Goal: Task Accomplishment & Management: Complete application form

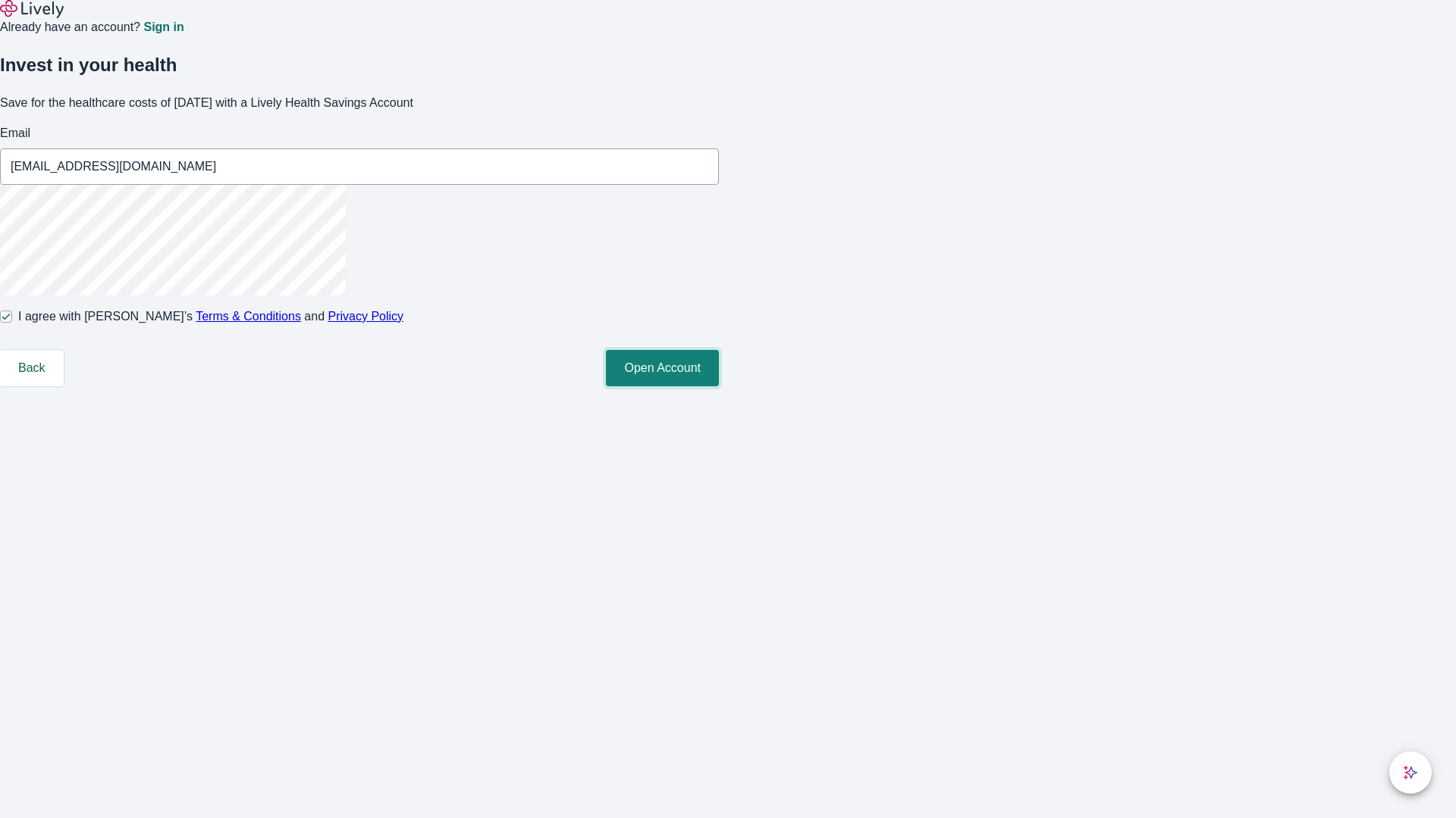
click at [719, 387] on button "Open Account" at bounding box center [662, 368] width 113 height 37
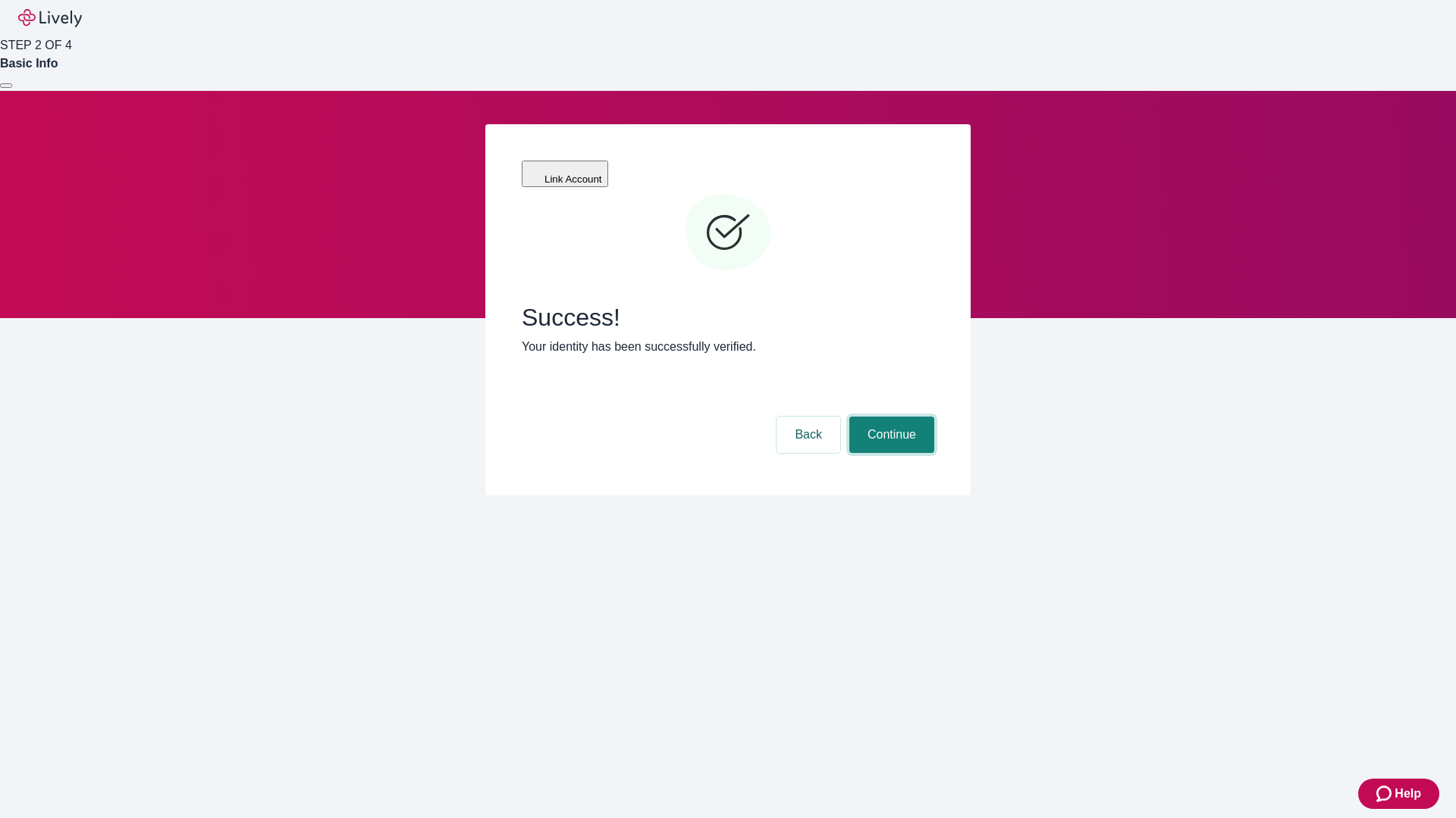
click at [889, 416] on button "Continue" at bounding box center [892, 435] width 85 height 37
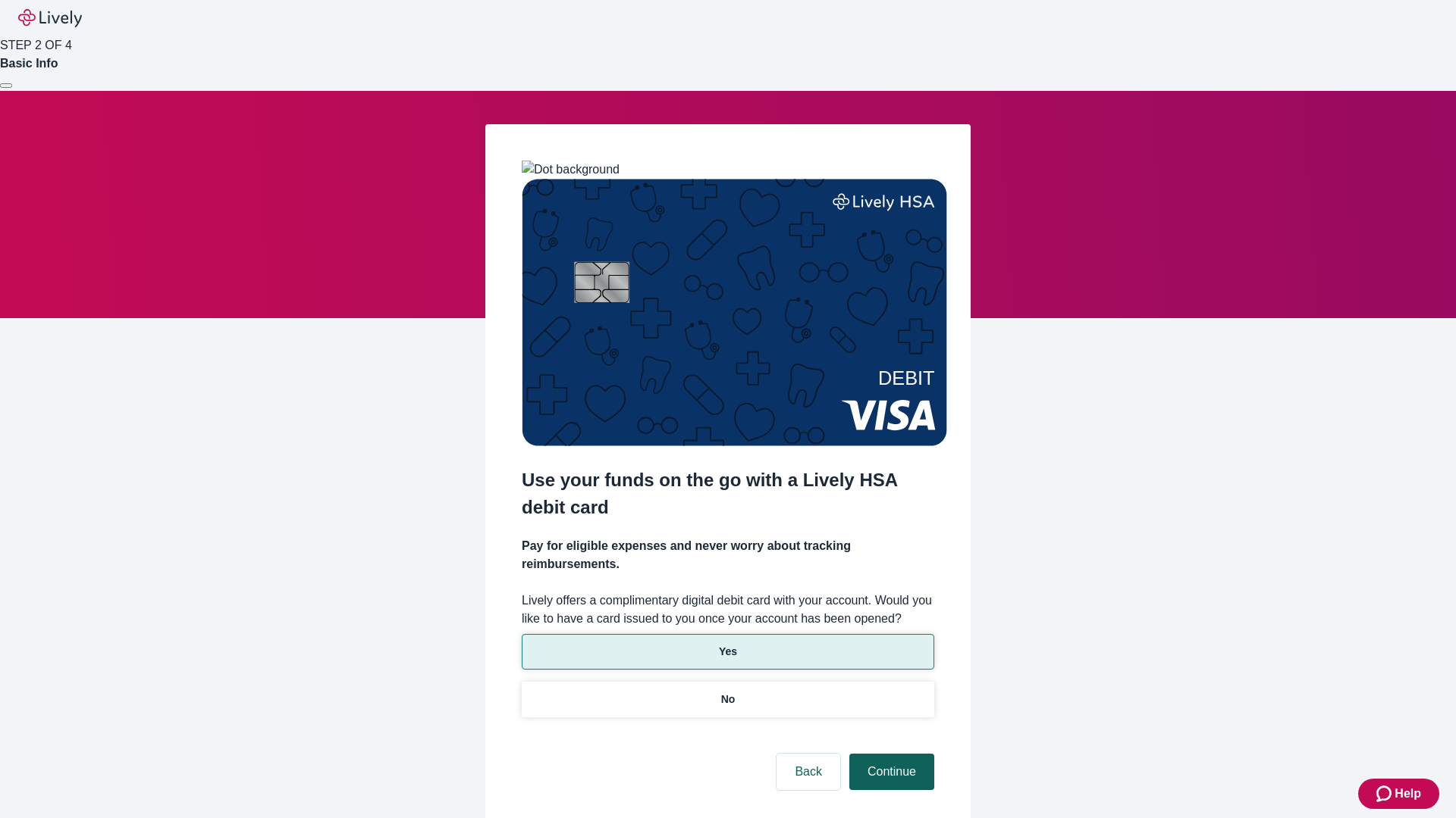
click at [727, 692] on p "No" at bounding box center [728, 699] width 14 height 16
click at [889, 754] on button "Continue" at bounding box center [892, 772] width 85 height 37
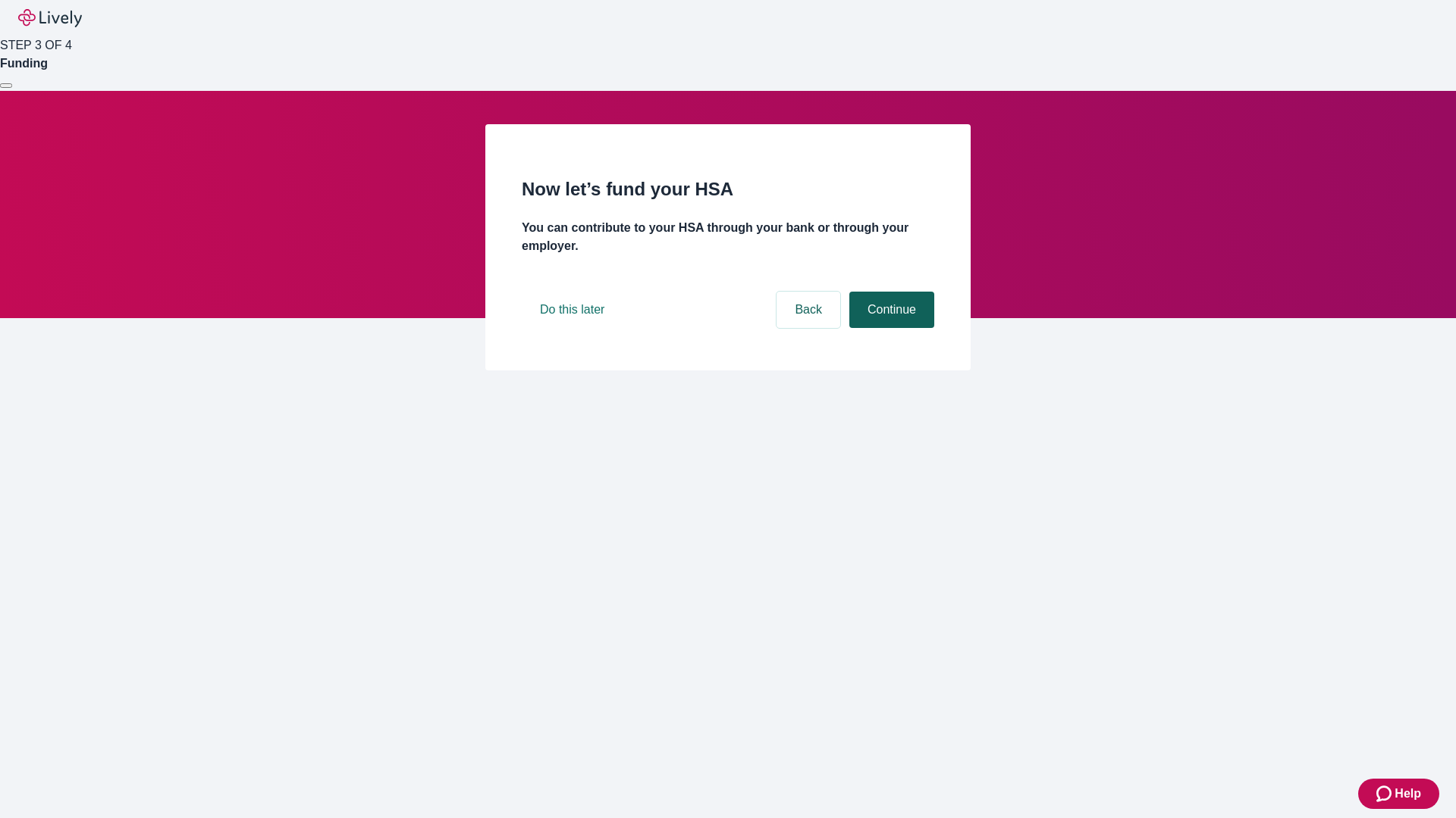
click at [889, 328] on button "Continue" at bounding box center [892, 310] width 85 height 37
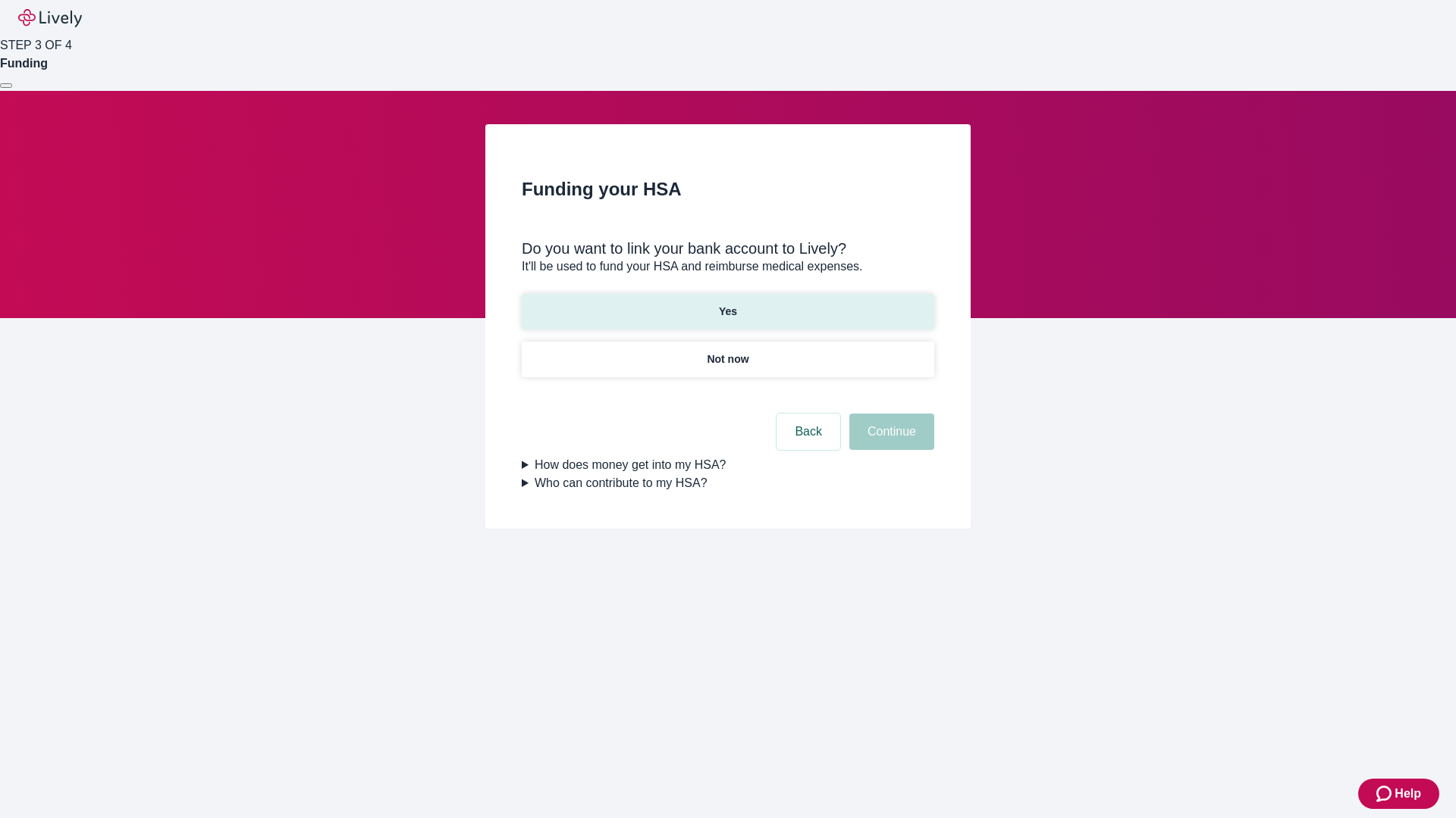
click at [727, 304] on p "Yes" at bounding box center [728, 311] width 18 height 16
click at [889, 414] on button "Continue" at bounding box center [892, 432] width 85 height 37
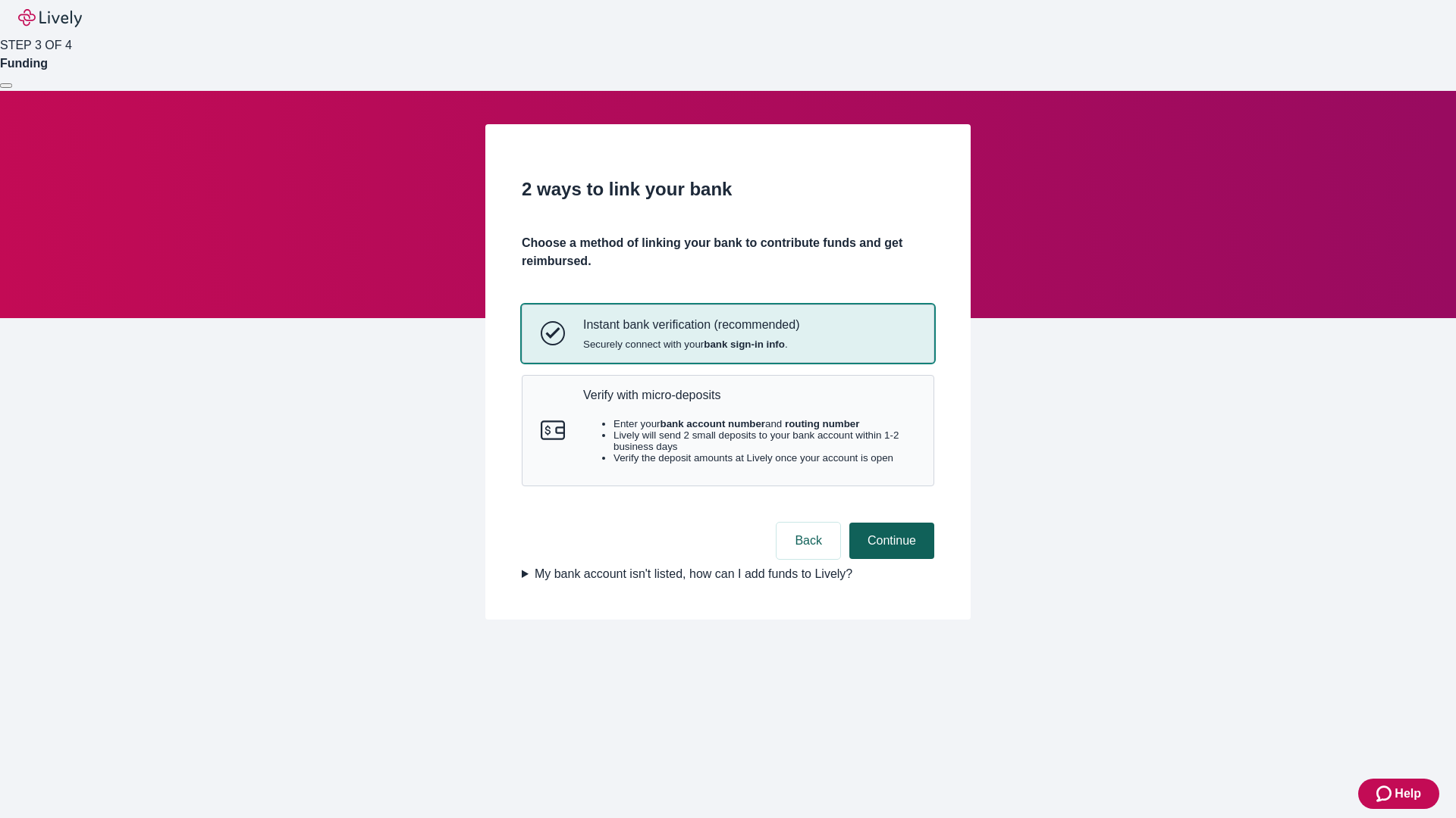
click at [749, 402] on p "Verify with micro-deposits" at bounding box center [749, 395] width 332 height 14
click at [889, 559] on button "Continue" at bounding box center [892, 541] width 85 height 37
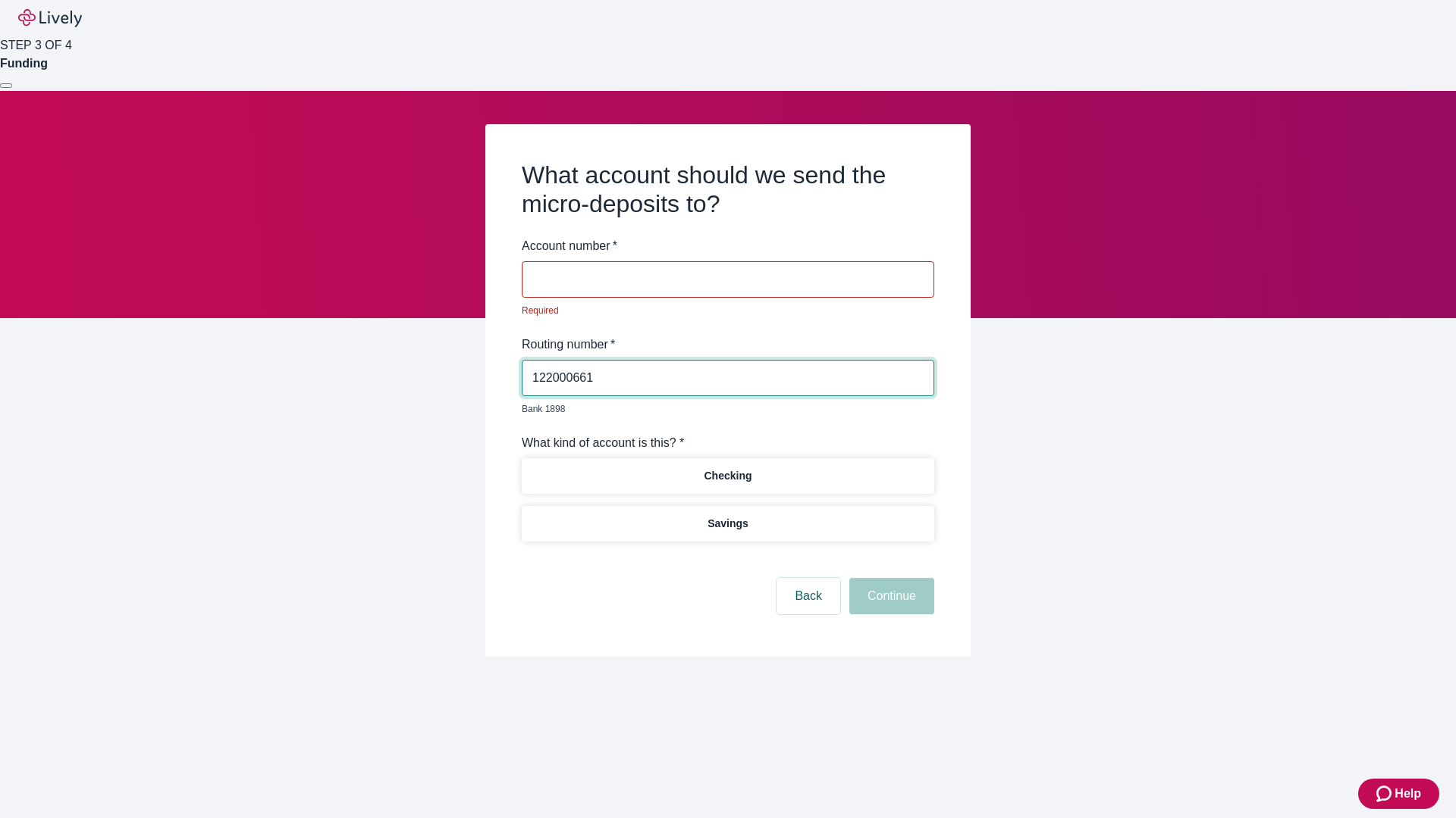
type input "122000661"
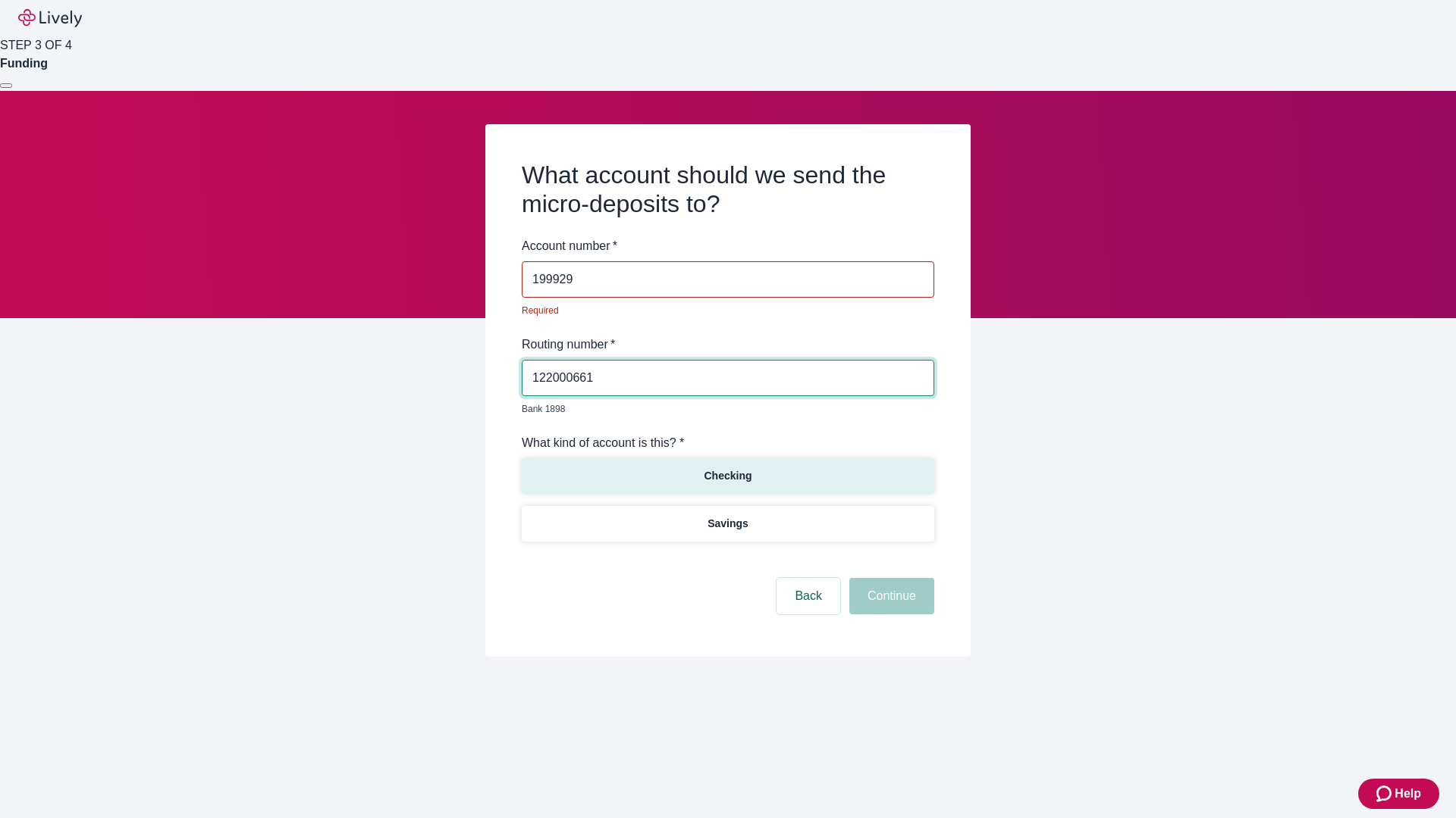
type input "199929"
click at [727, 468] on p "Checking" at bounding box center [728, 475] width 48 height 16
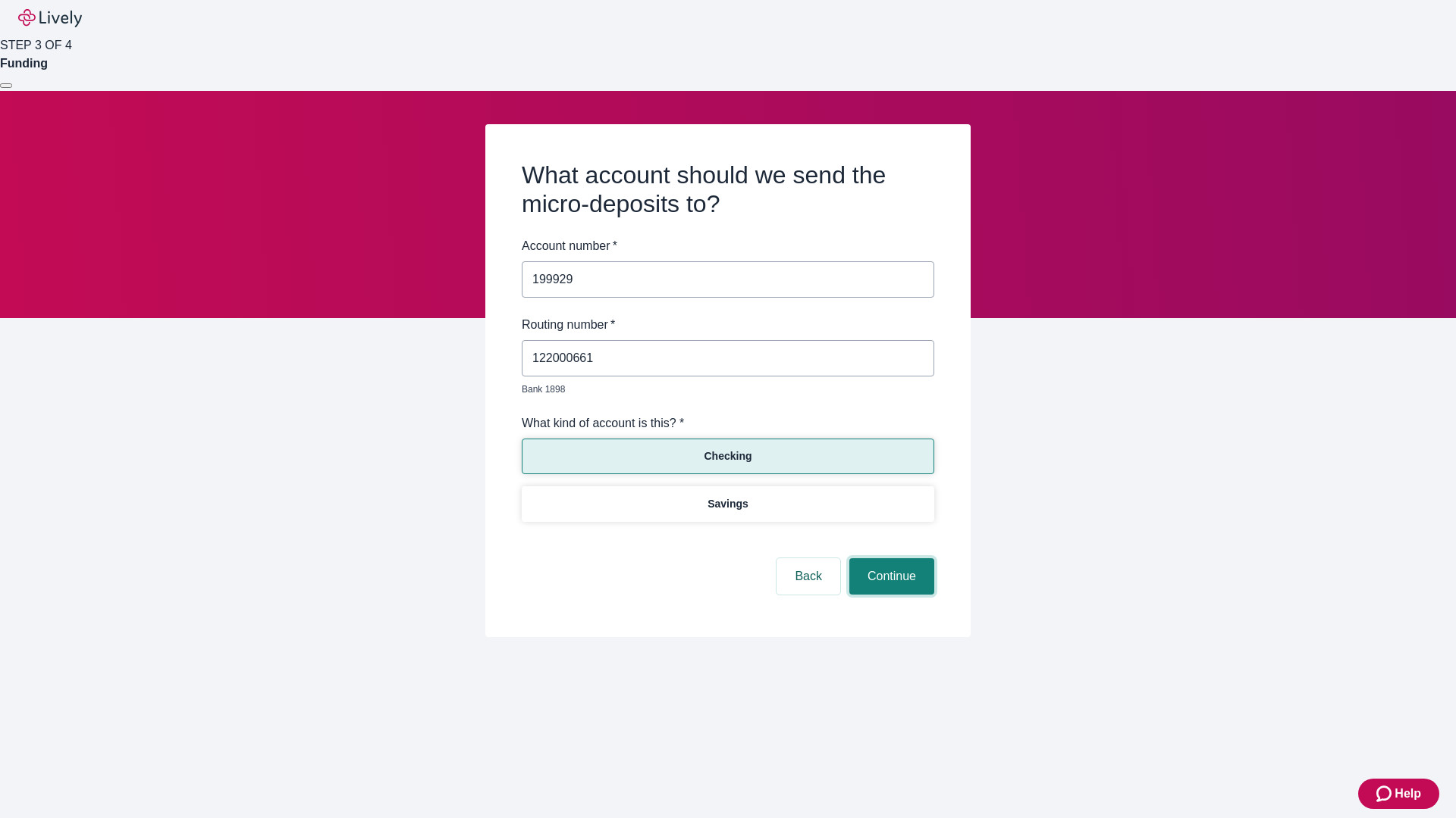
click at [889, 559] on button "Continue" at bounding box center [892, 577] width 85 height 37
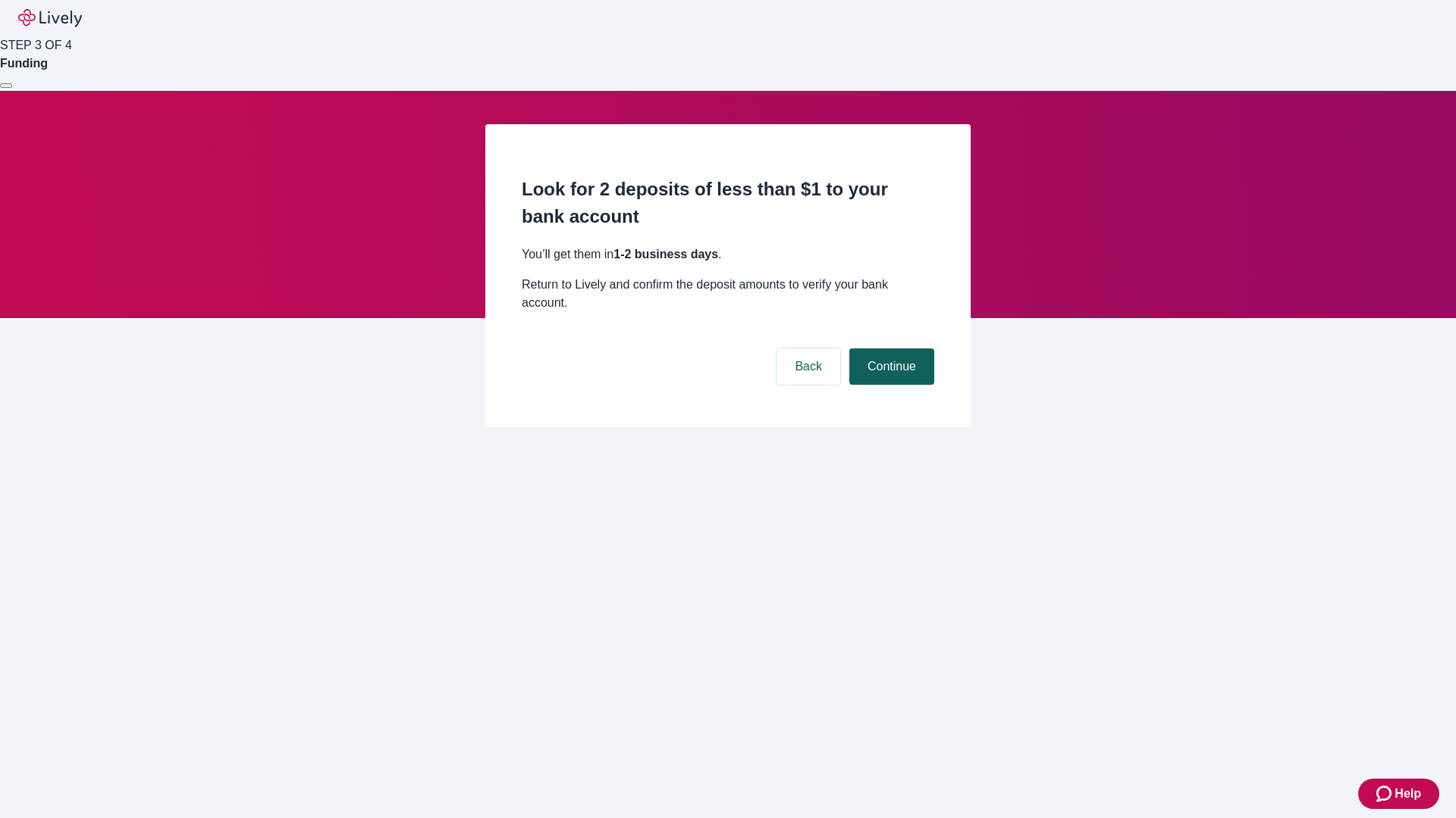
click at [889, 348] on button "Continue" at bounding box center [892, 367] width 85 height 37
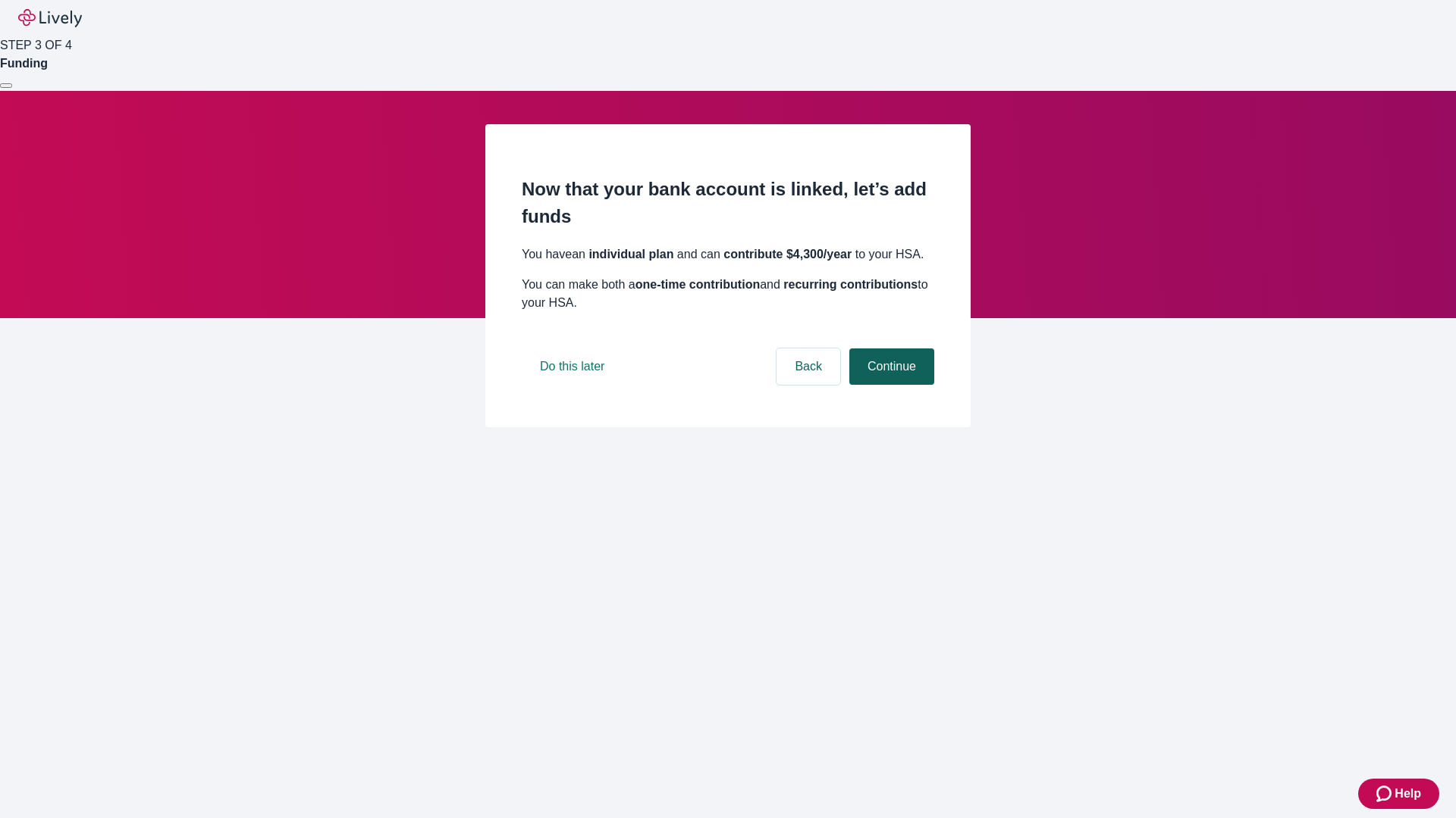
click at [889, 385] on button "Continue" at bounding box center [892, 367] width 85 height 37
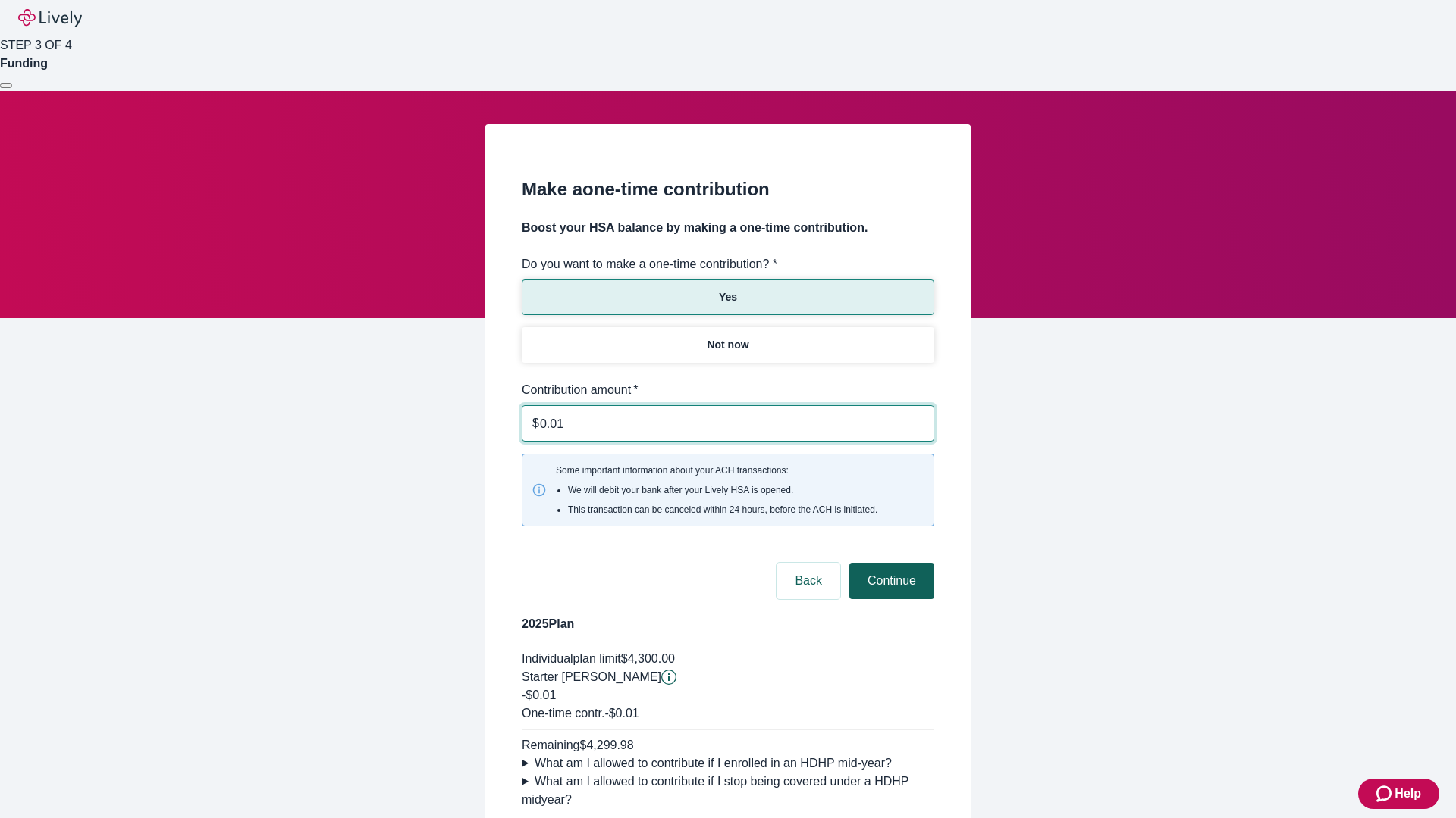
type input "0.01"
click at [889, 563] on button "Continue" at bounding box center [892, 582] width 85 height 37
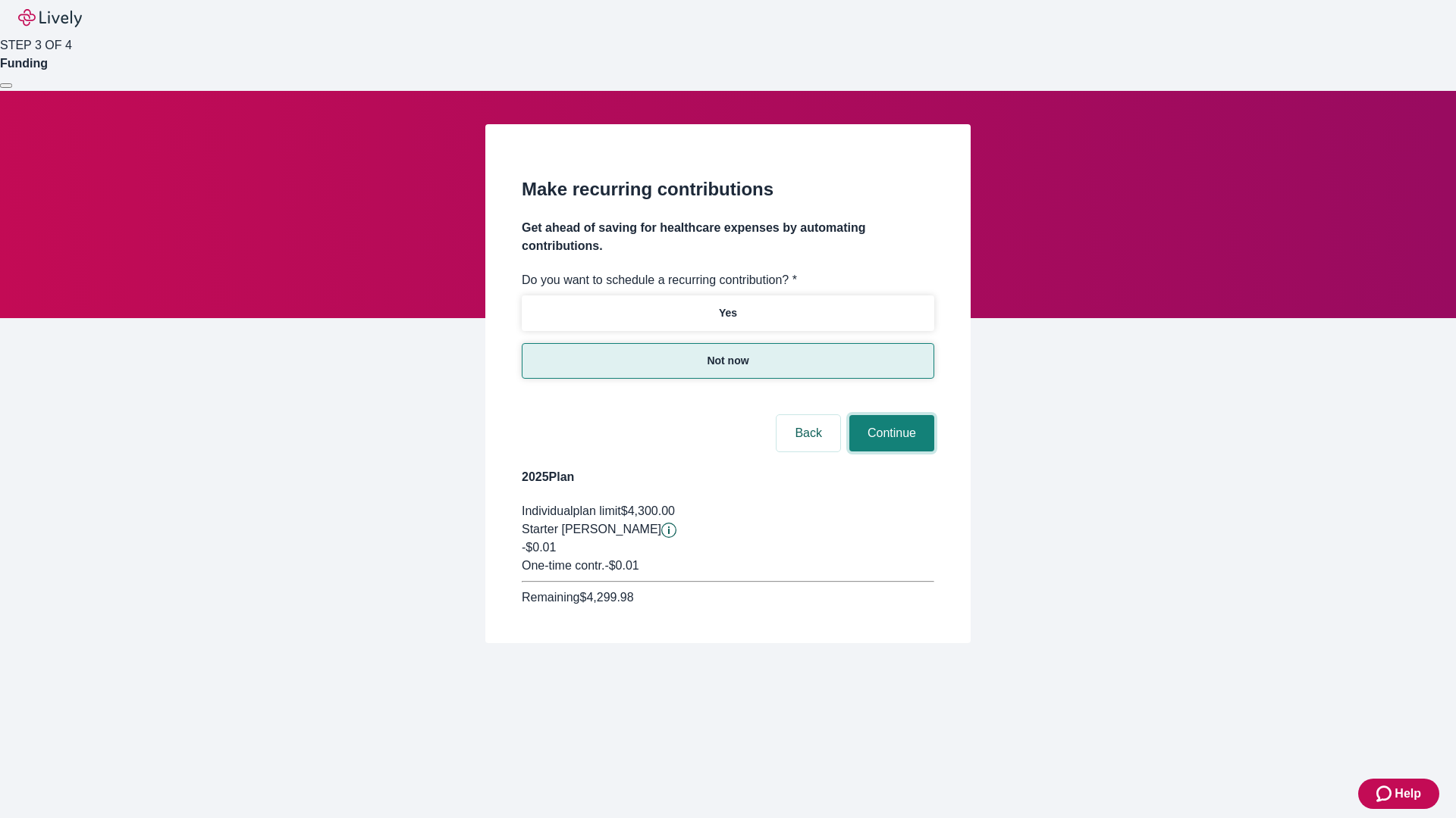
click at [889, 416] on button "Continue" at bounding box center [892, 434] width 85 height 37
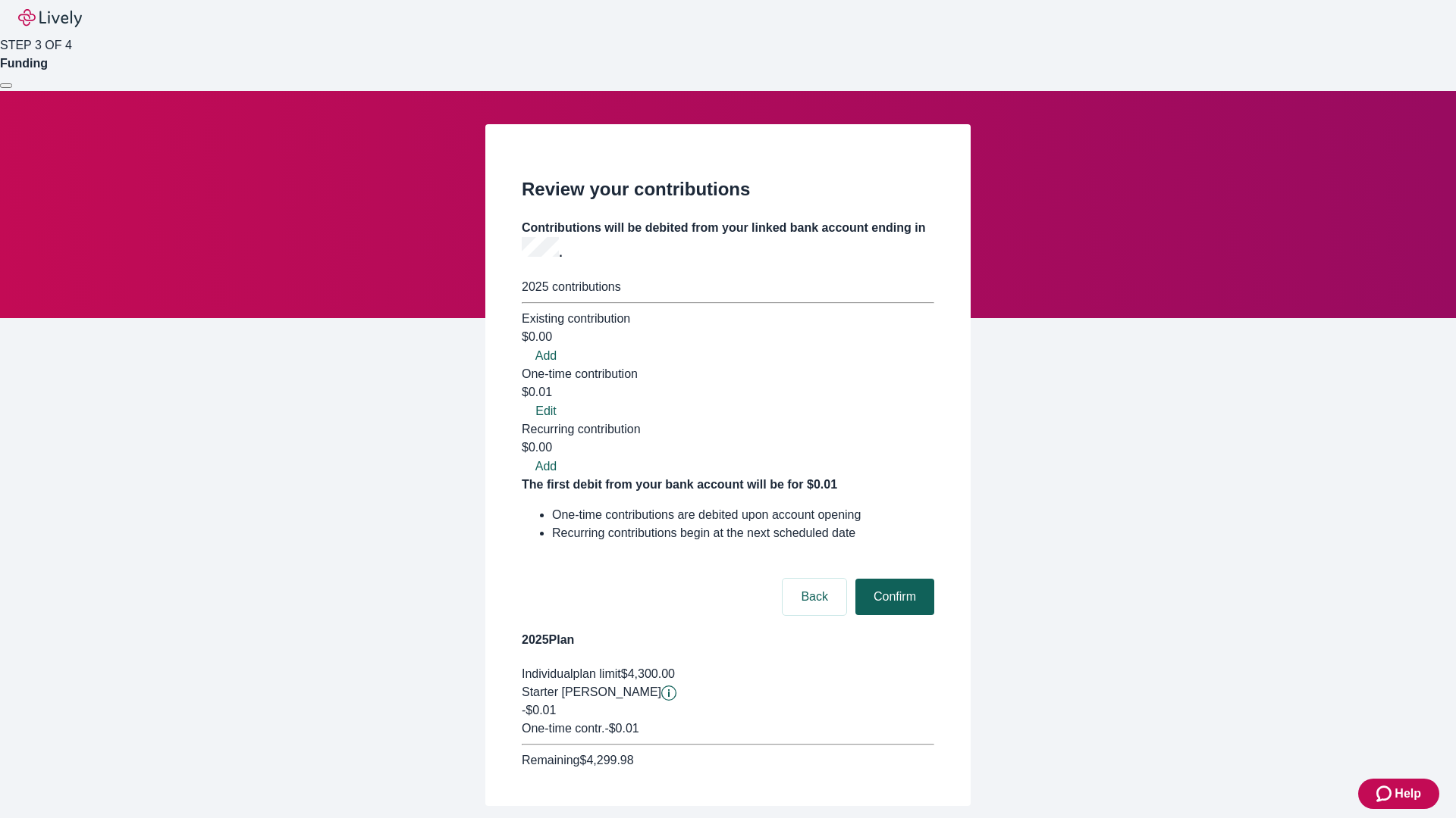
click at [892, 579] on button "Confirm" at bounding box center [894, 597] width 79 height 37
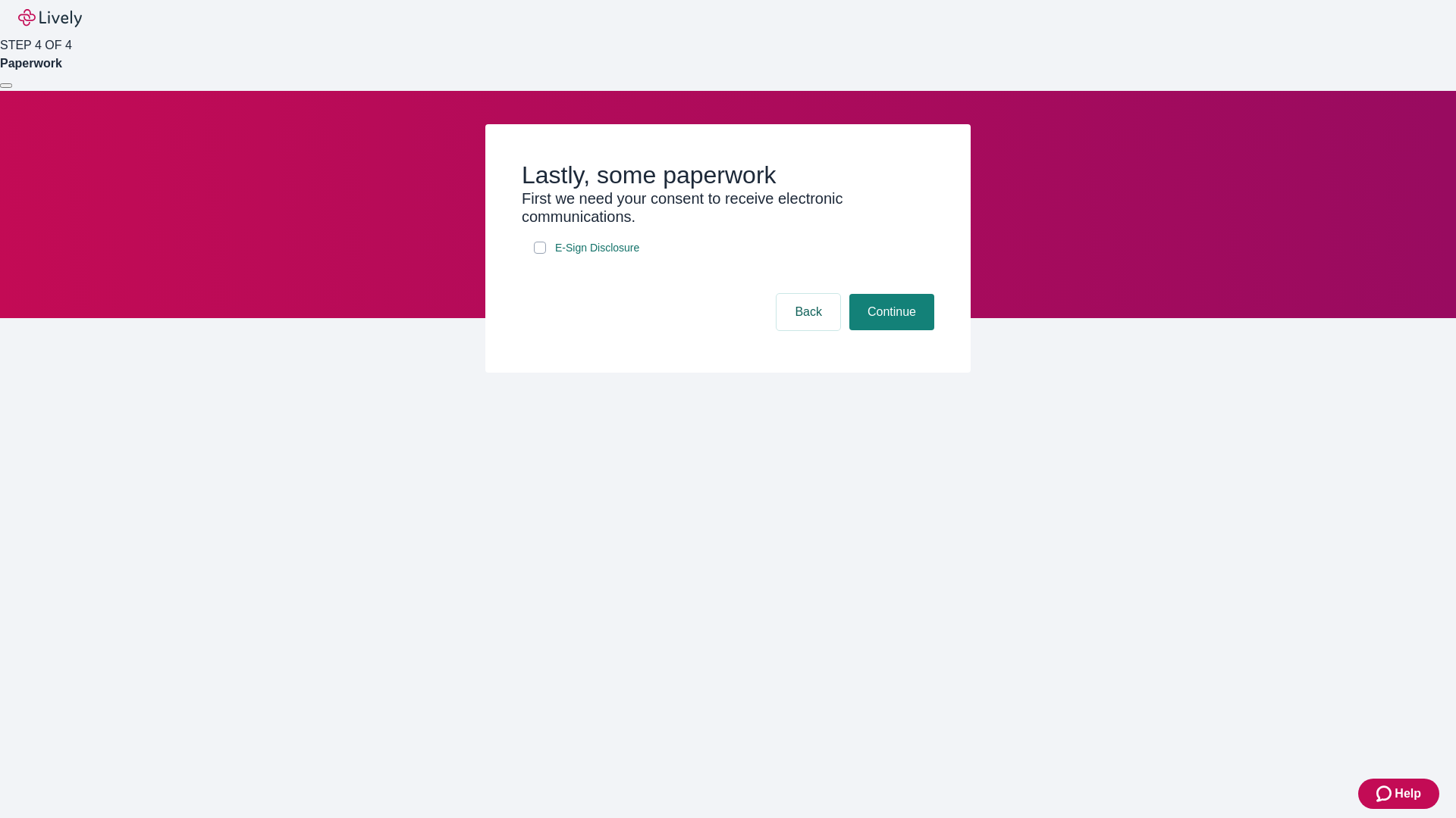
click at [540, 254] on input "E-Sign Disclosure" at bounding box center [540, 247] width 12 height 12
checkbox input "true"
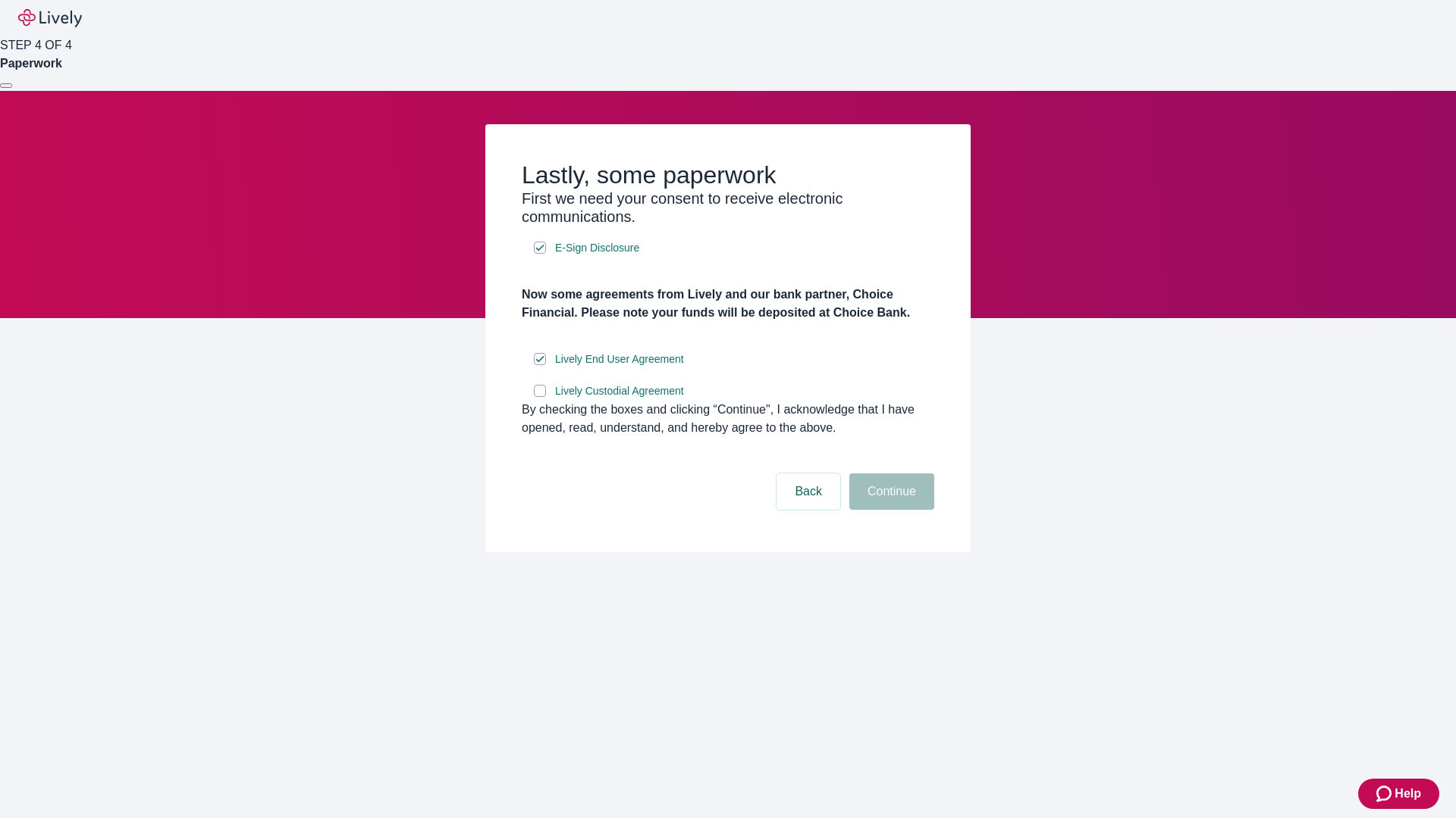
click at [540, 397] on input "Lively Custodial Agreement" at bounding box center [540, 391] width 12 height 12
checkbox input "true"
click at [889, 510] on button "Continue" at bounding box center [892, 492] width 85 height 37
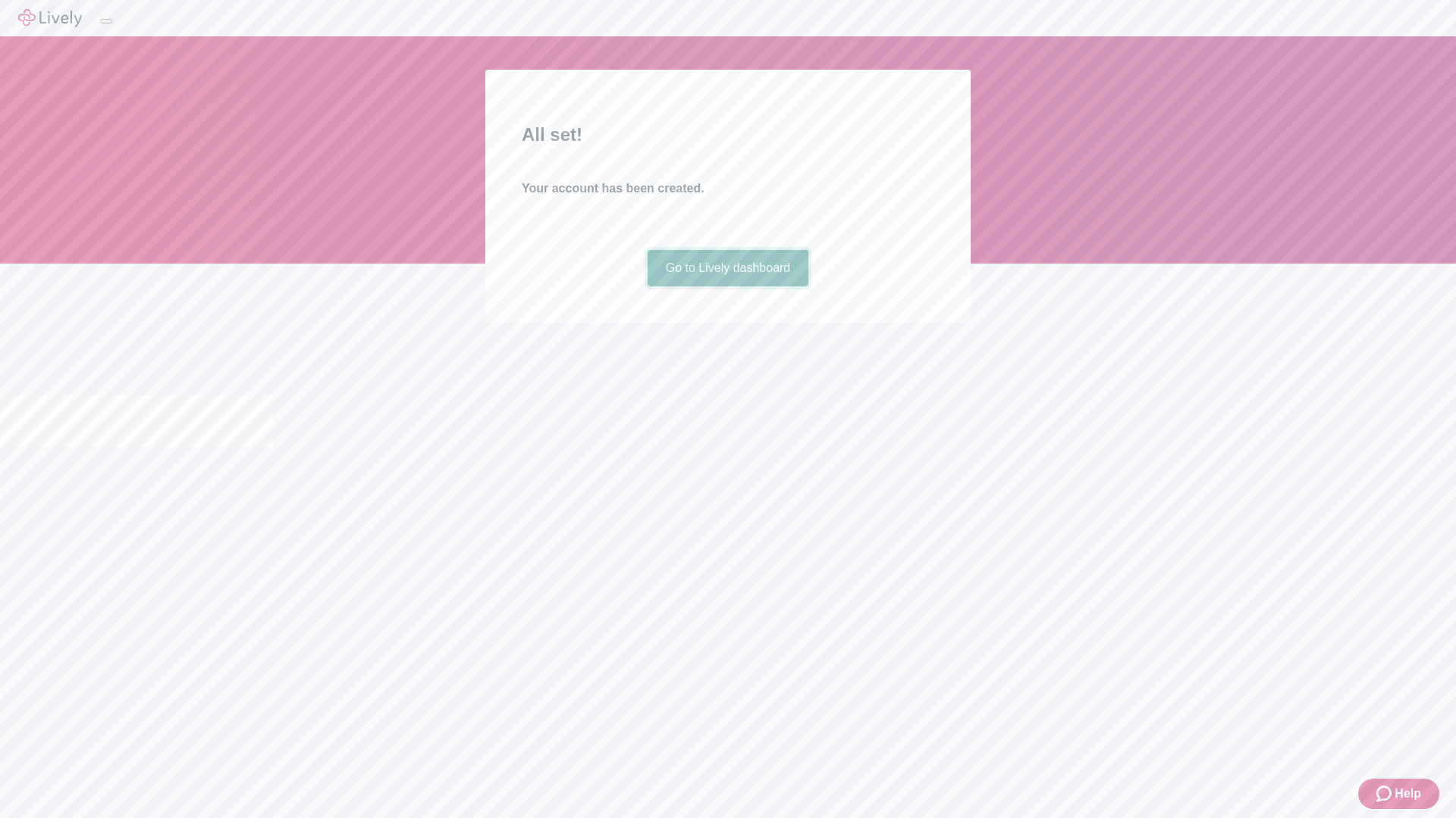
click at [727, 286] on link "Go to Lively dashboard" at bounding box center [728, 268] width 162 height 37
